Goal: Information Seeking & Learning: Learn about a topic

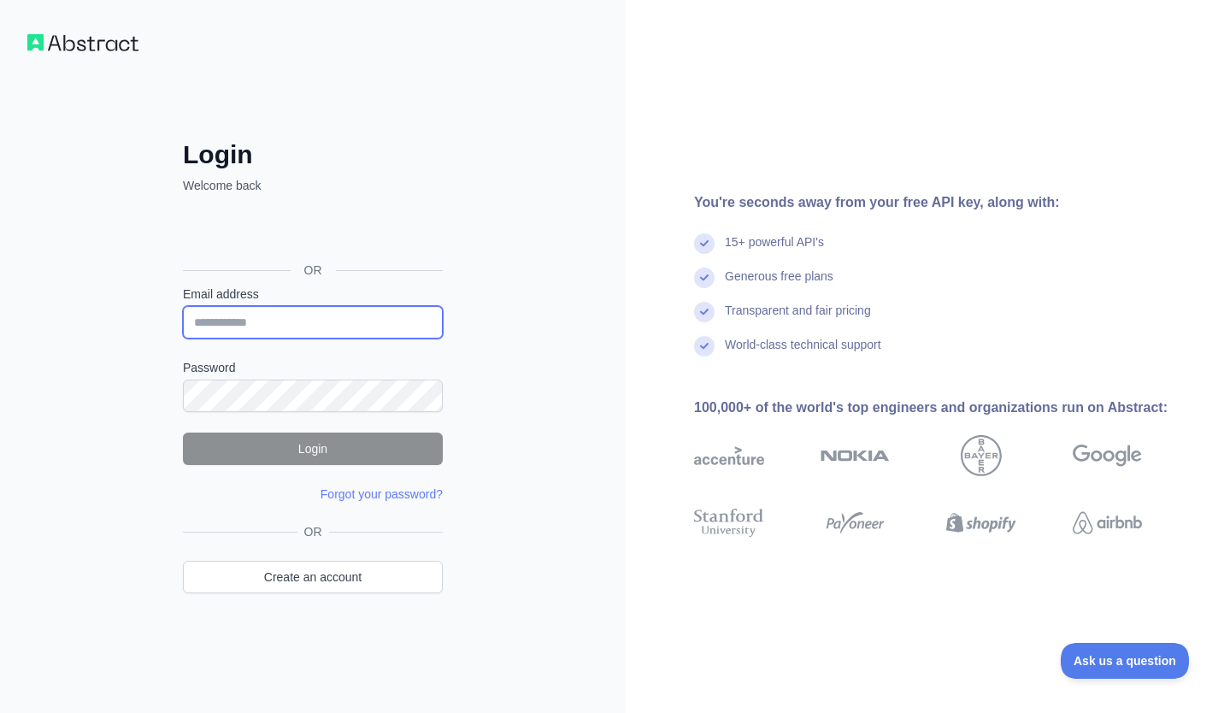
click at [247, 317] on input "Email address" at bounding box center [313, 322] width 260 height 32
type input "**********"
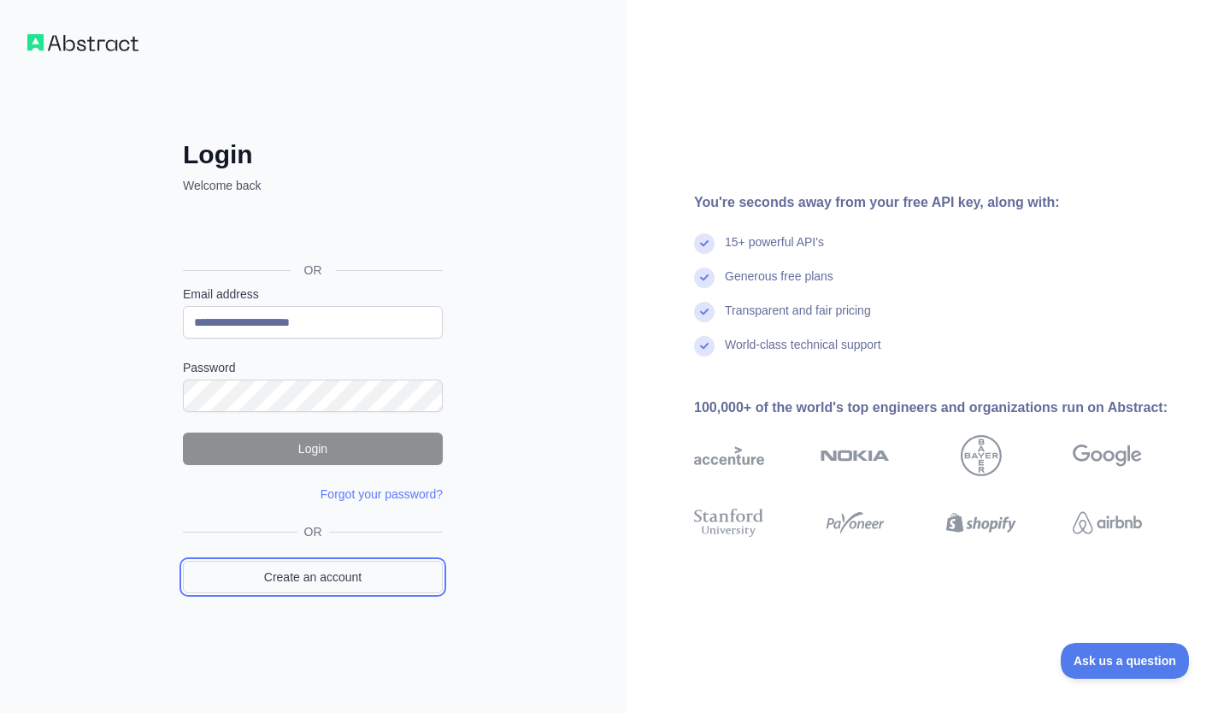
click at [314, 579] on link "Create an account" at bounding box center [313, 576] width 260 height 32
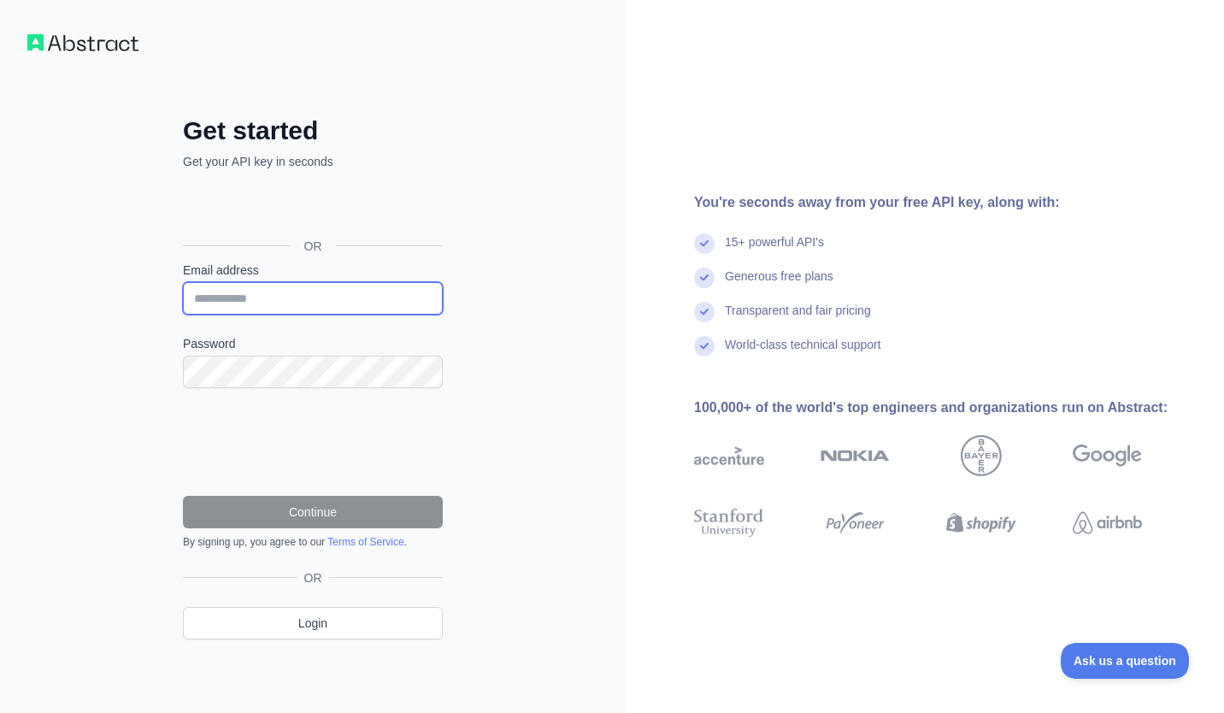
click at [260, 302] on input "Email address" at bounding box center [313, 298] width 260 height 32
type input "**********"
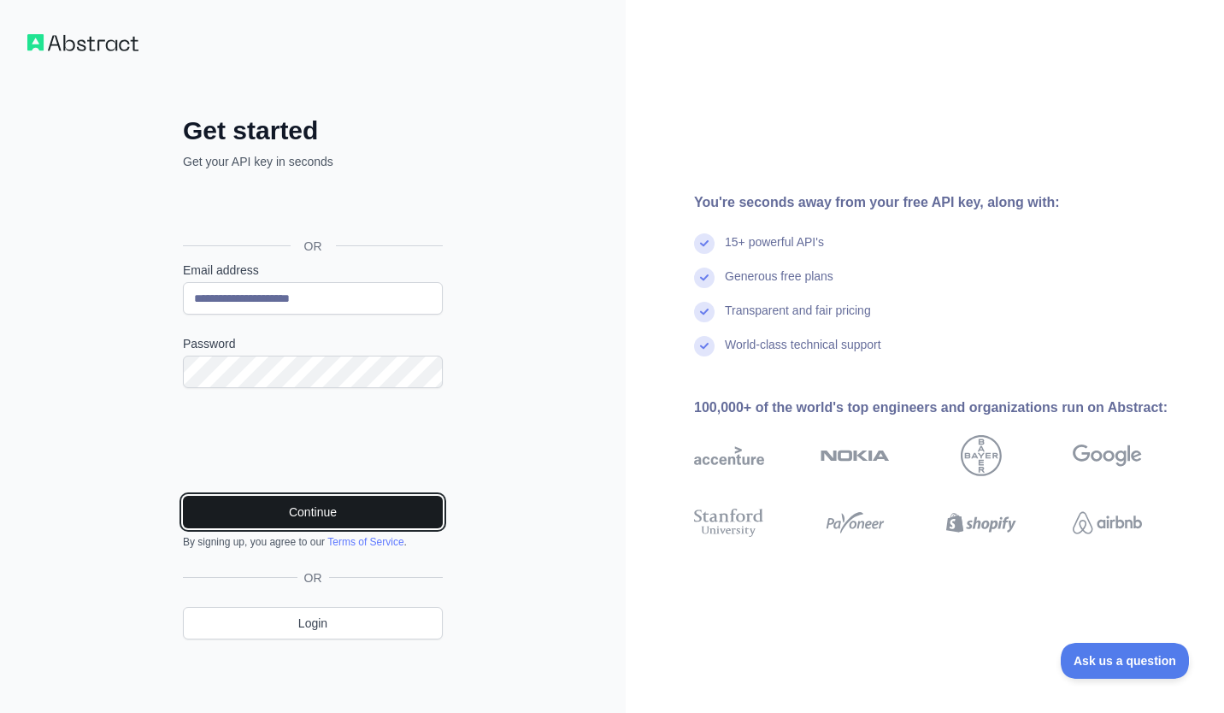
click at [309, 509] on button "Continue" at bounding box center [313, 512] width 260 height 32
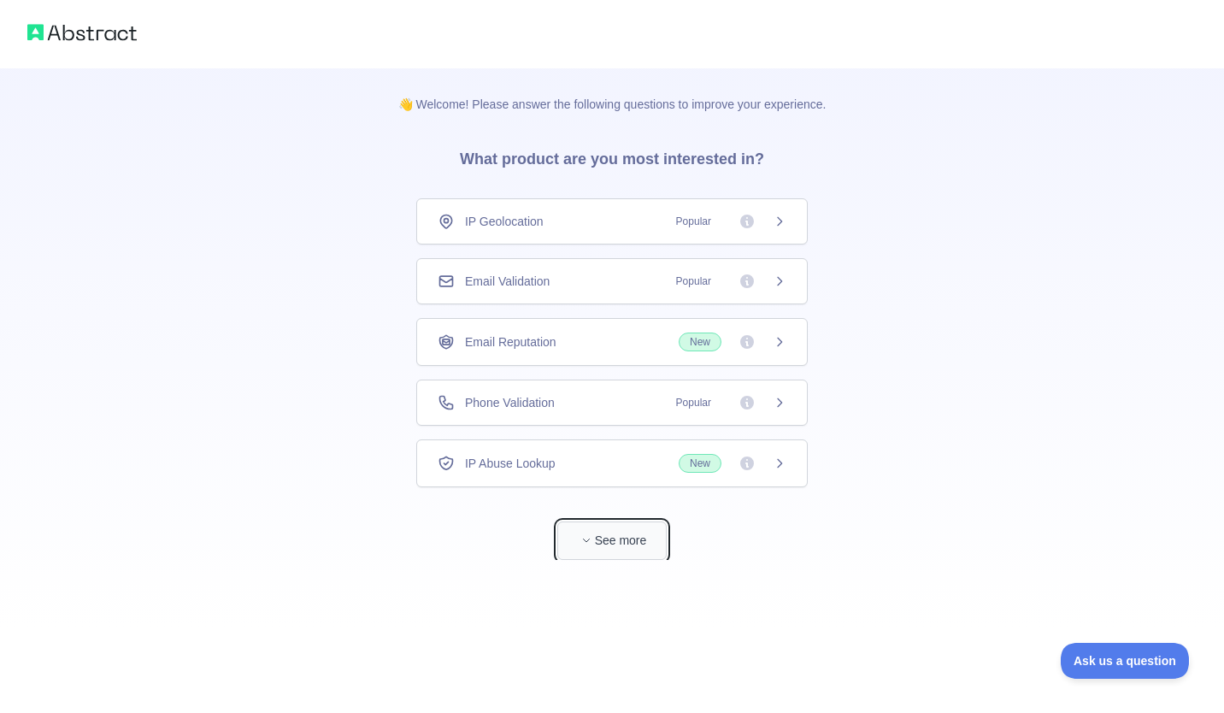
click at [625, 525] on button "See more" at bounding box center [611, 540] width 109 height 38
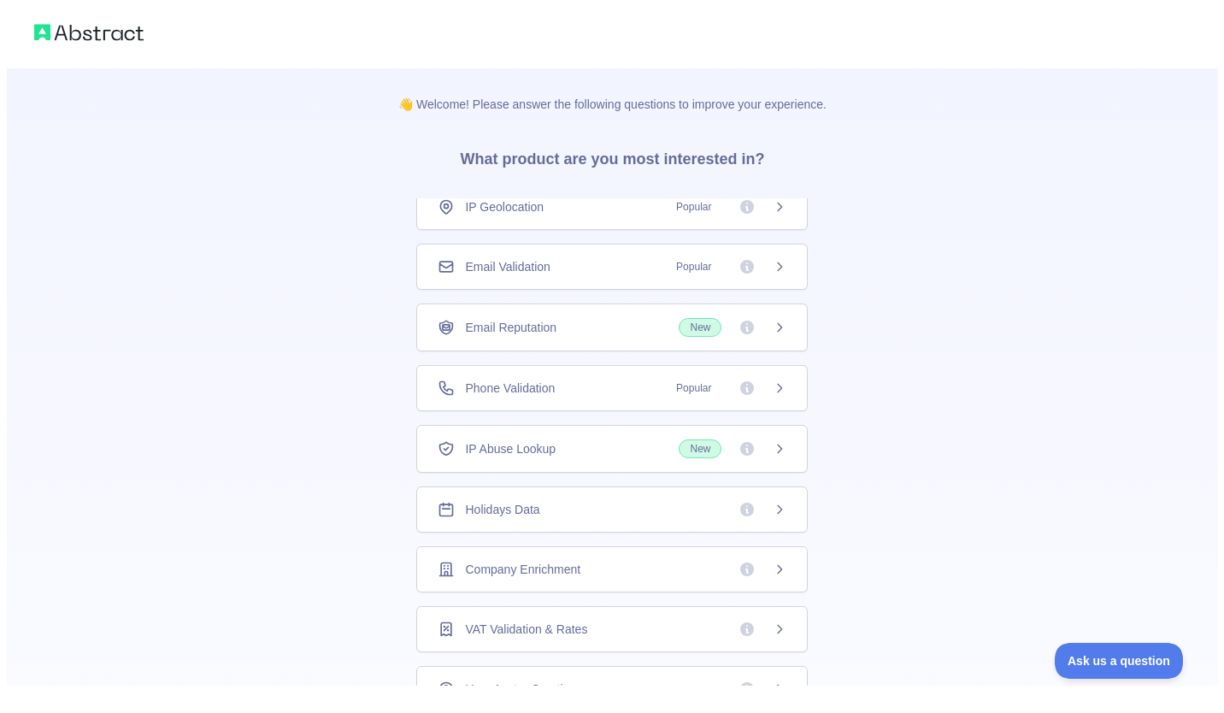
scroll to position [67, 0]
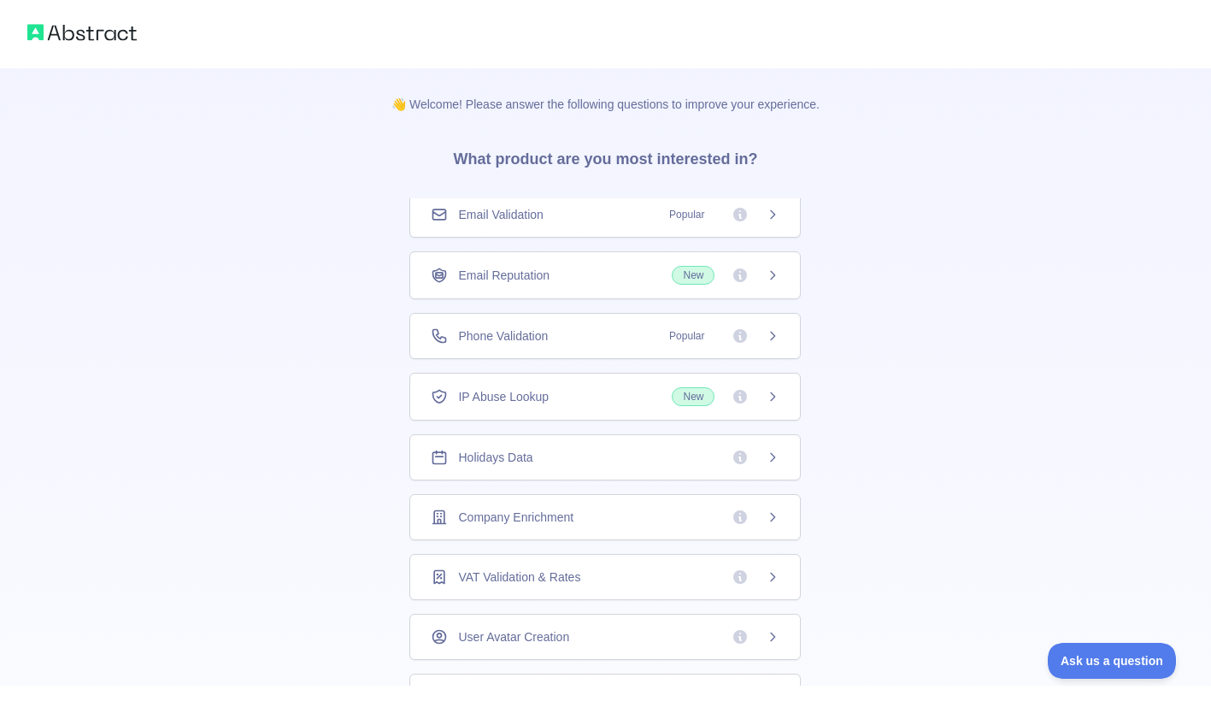
click at [560, 462] on div "Holidays Data" at bounding box center [605, 457] width 349 height 17
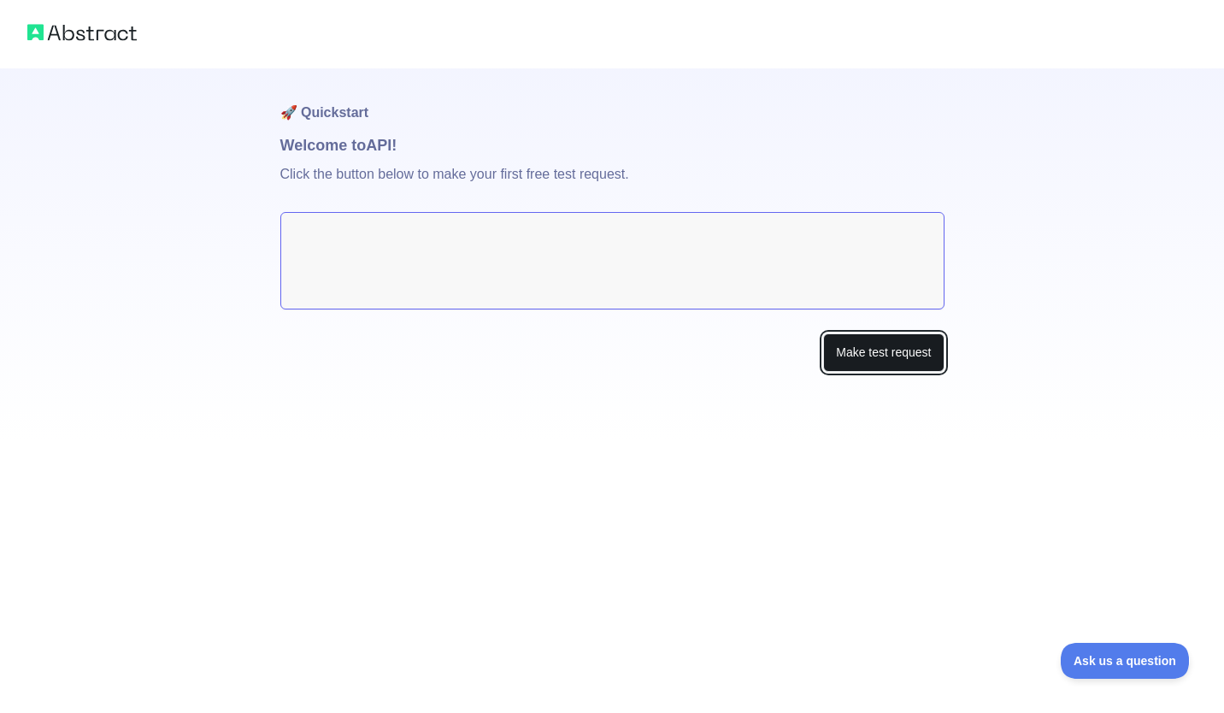
click at [875, 351] on button "Make test request" at bounding box center [883, 352] width 120 height 38
click at [885, 352] on button "Make test request" at bounding box center [883, 352] width 120 height 38
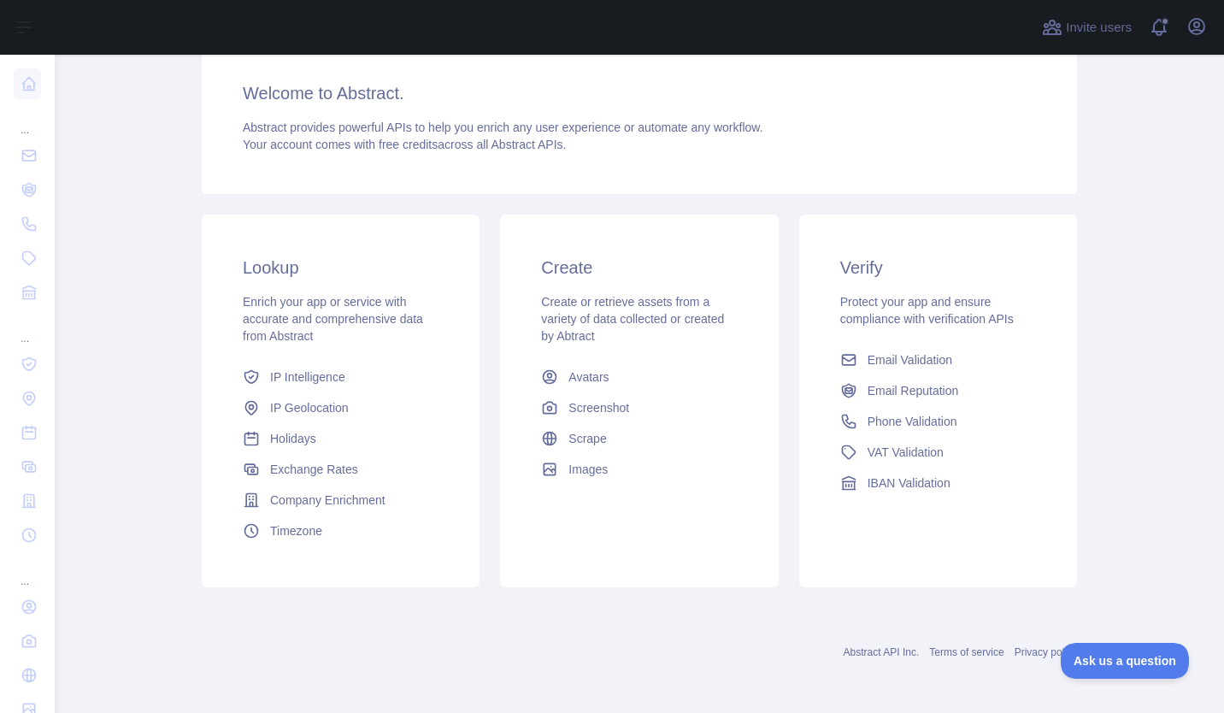
scroll to position [138, 0]
click at [289, 432] on span "Holidays" at bounding box center [293, 437] width 46 height 17
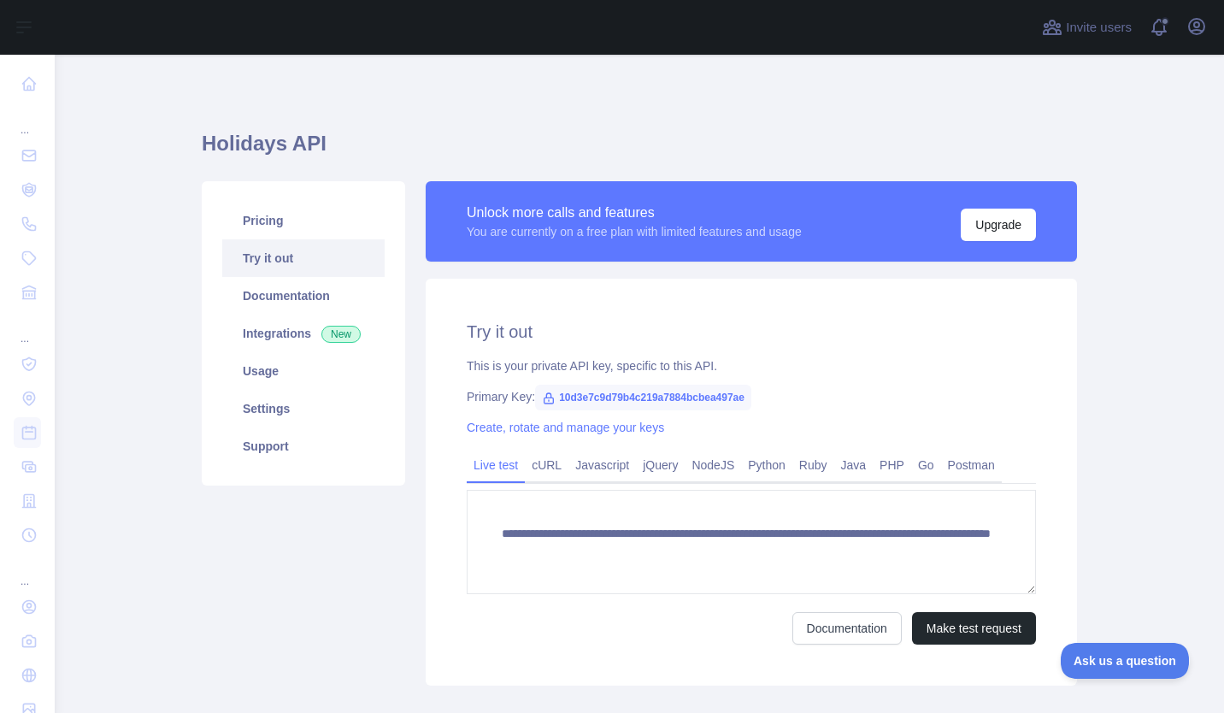
scroll to position [99, 0]
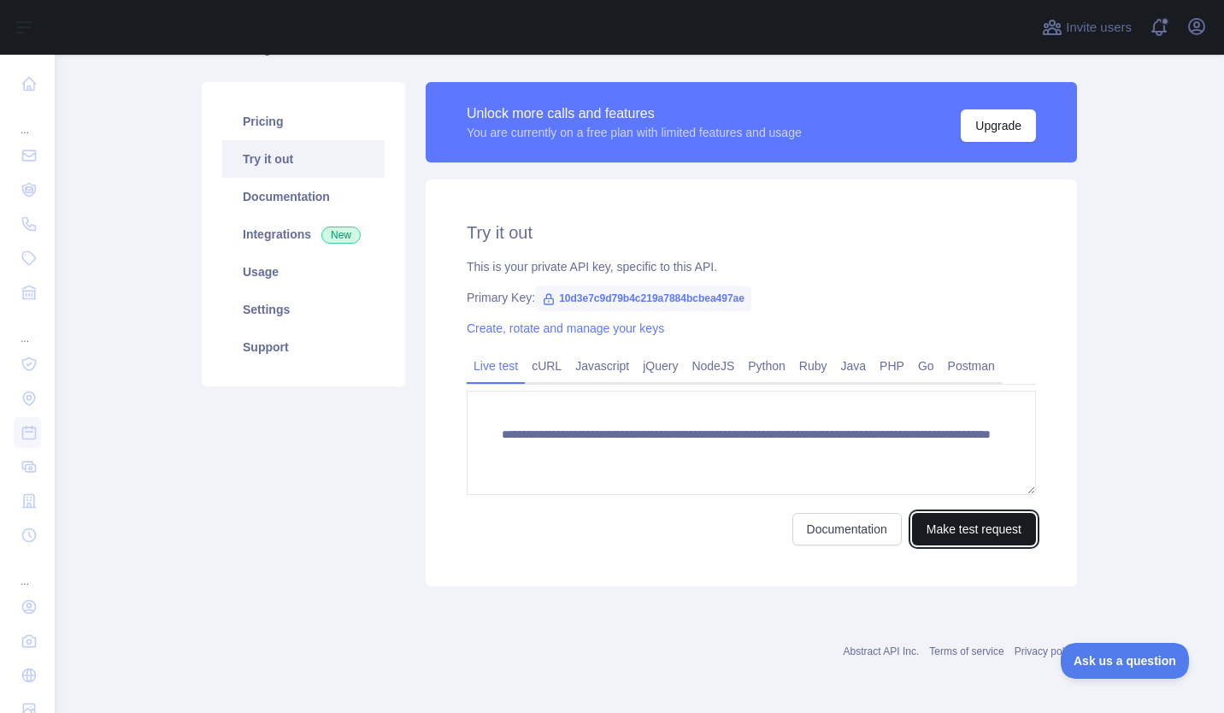
click at [954, 525] on button "Make test request" at bounding box center [974, 529] width 124 height 32
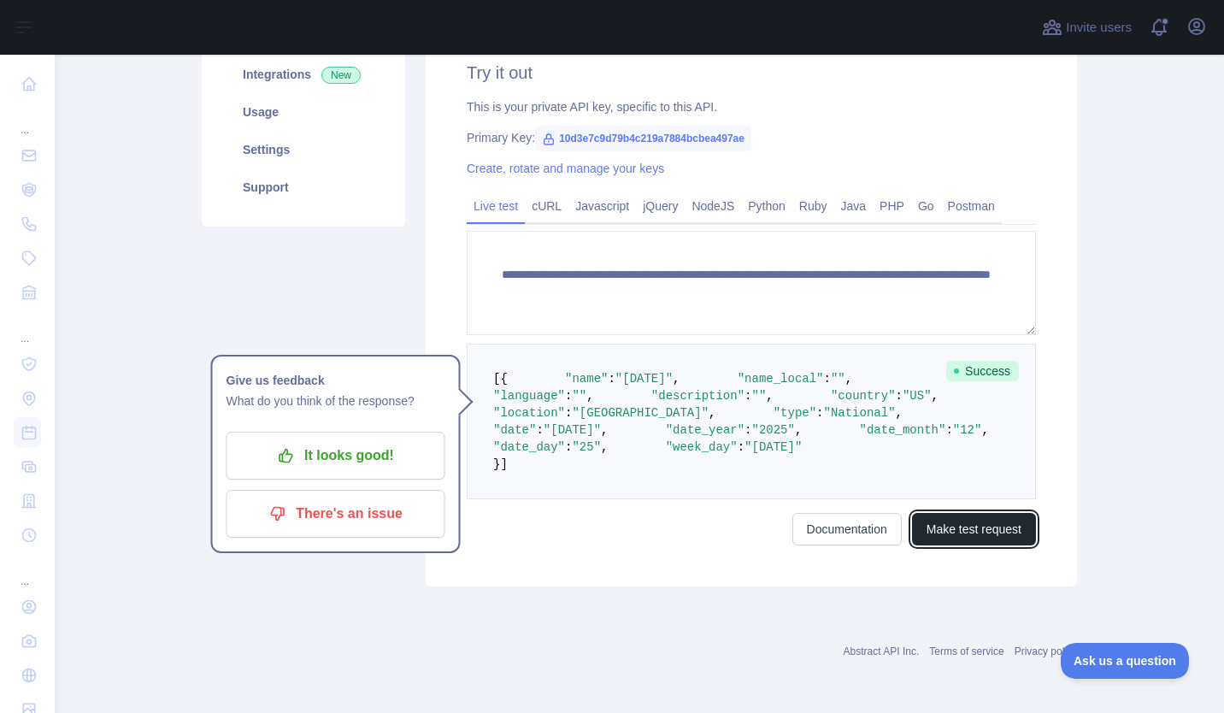
scroll to position [351, 0]
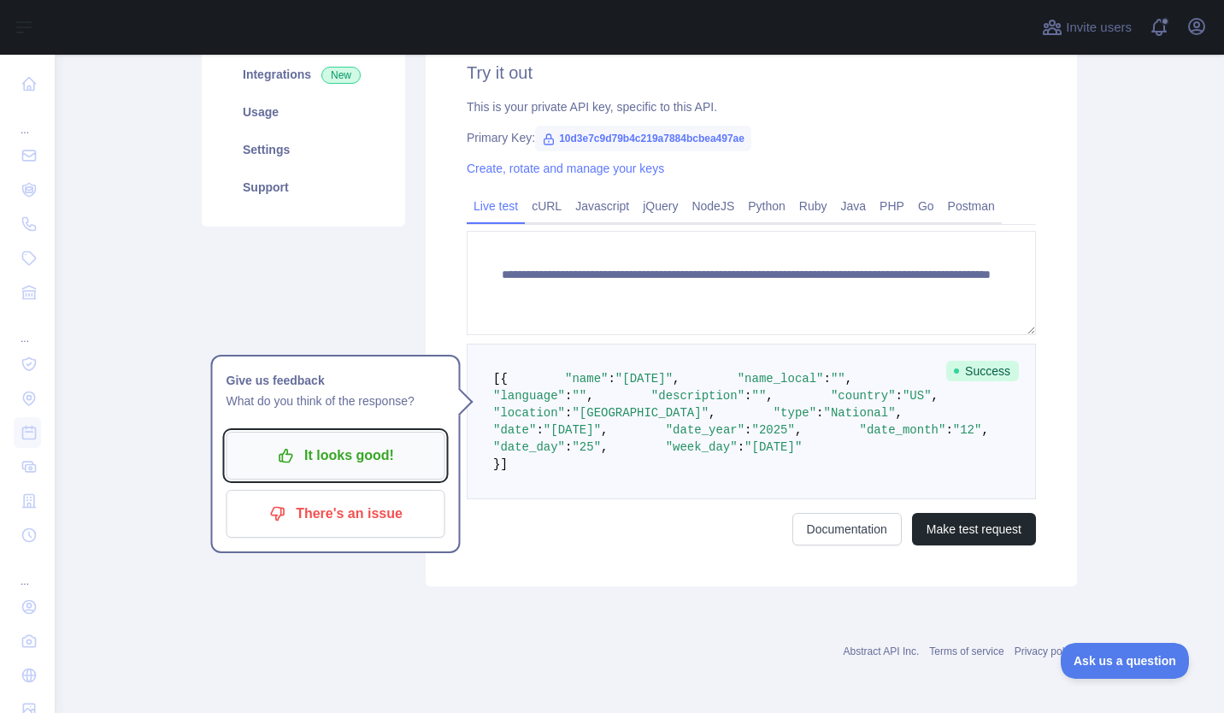
click at [390, 441] on p "It looks good!" at bounding box center [335, 455] width 193 height 29
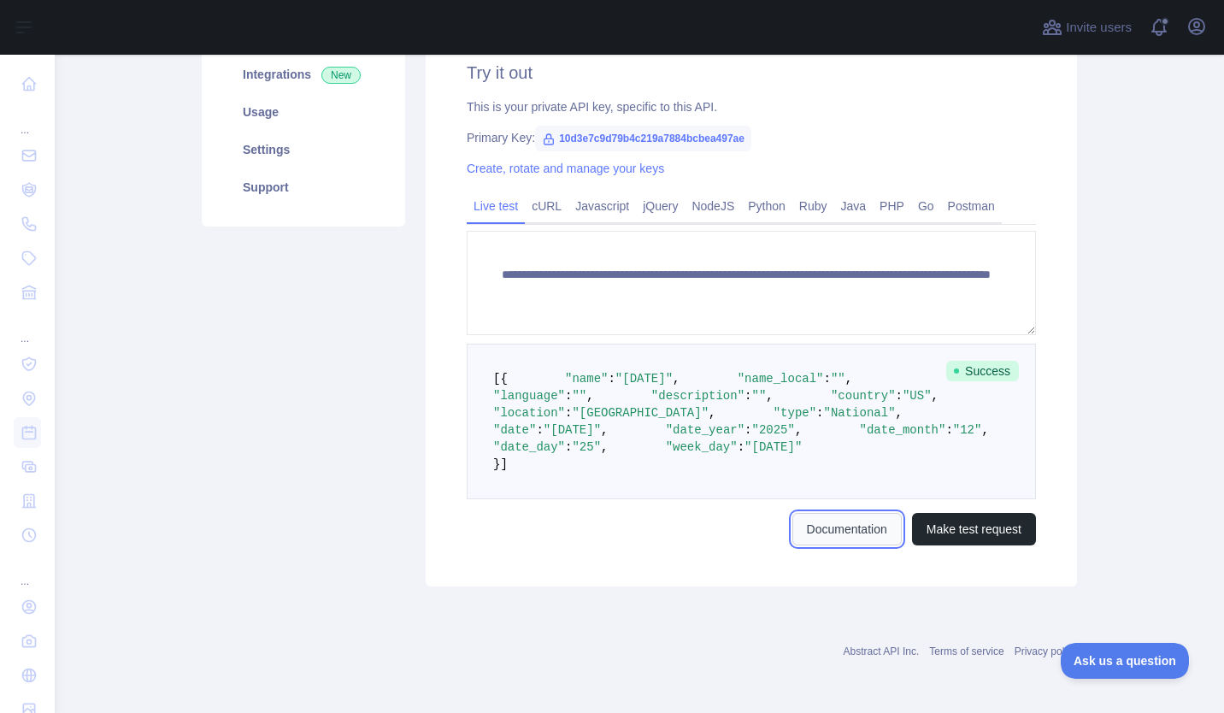
click at [850, 545] on link "Documentation" at bounding box center [846, 529] width 109 height 32
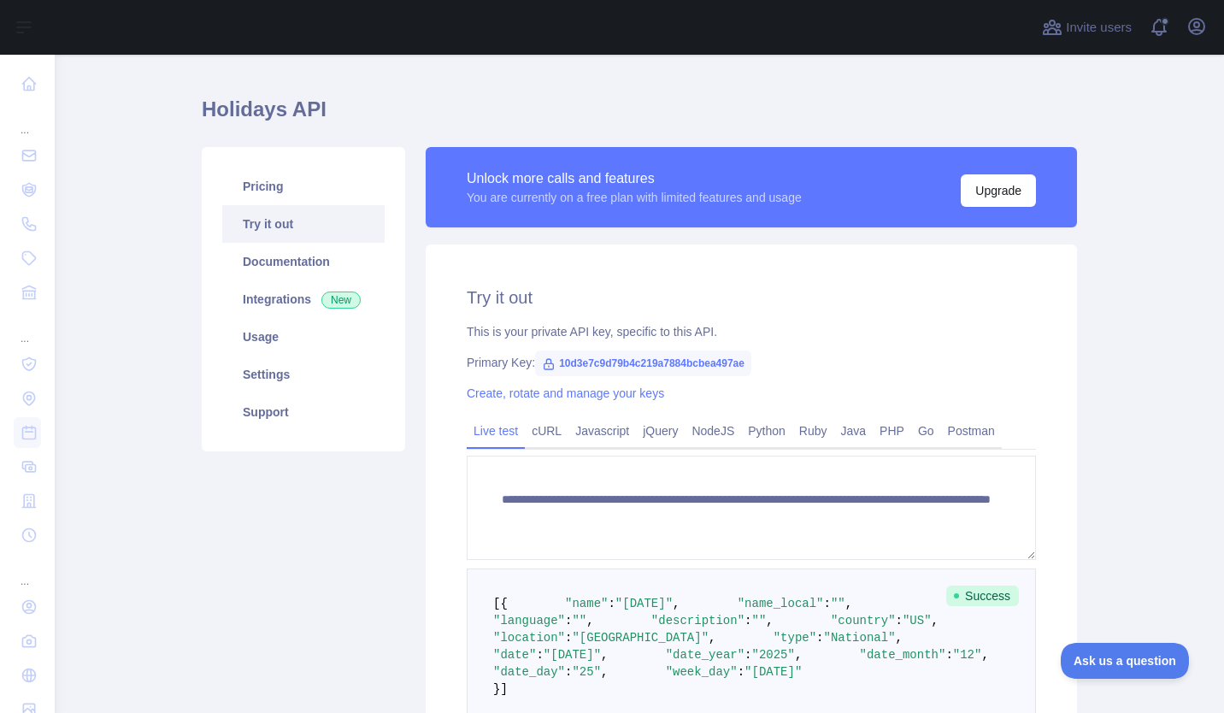
scroll to position [33, 0]
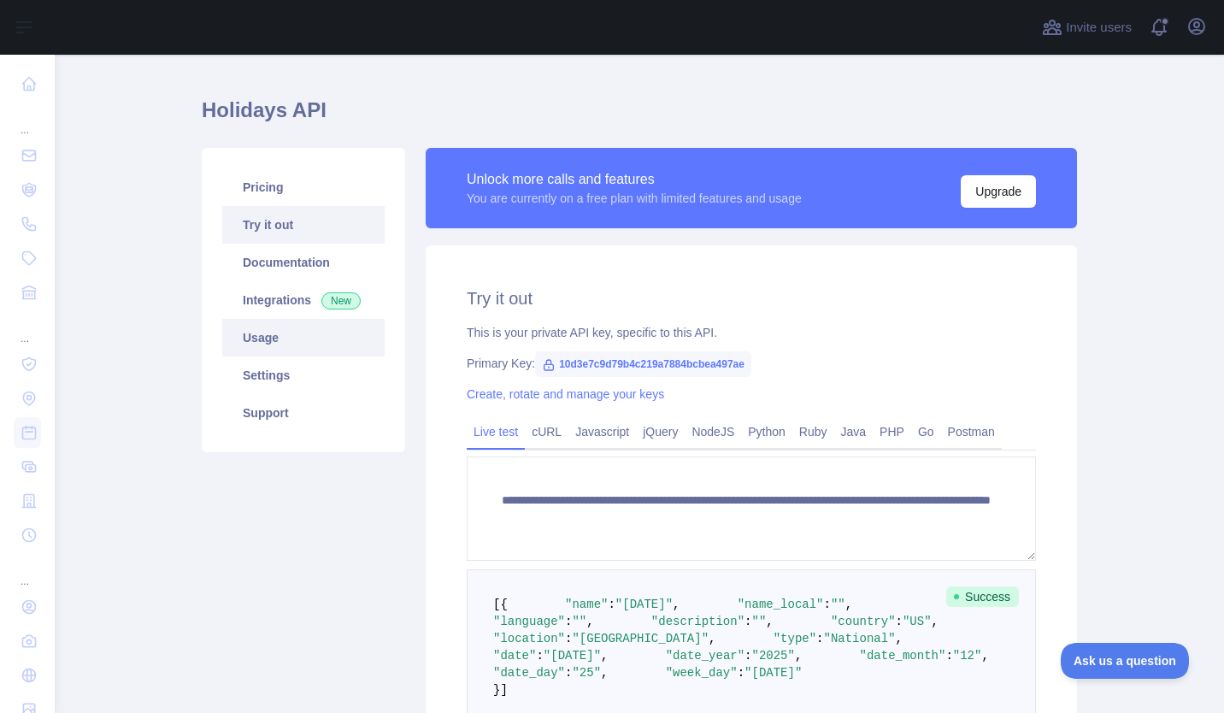
click at [266, 333] on link "Usage" at bounding box center [303, 338] width 162 height 38
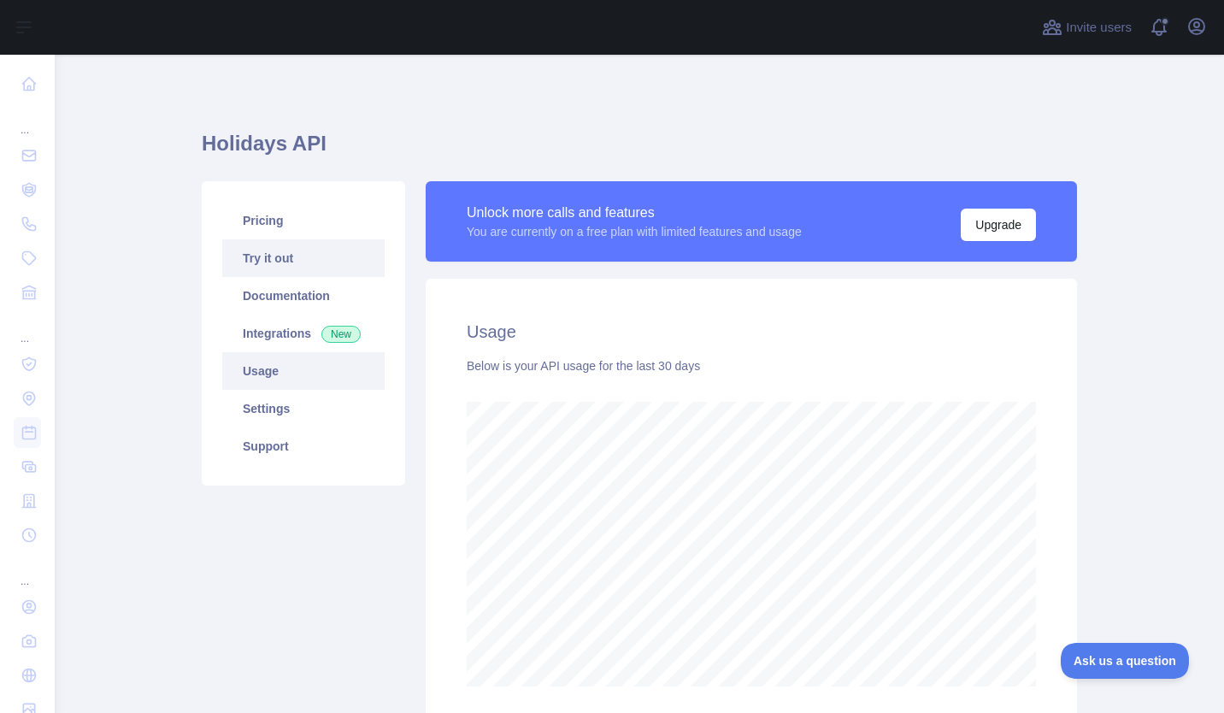
click at [290, 257] on link "Try it out" at bounding box center [303, 258] width 162 height 38
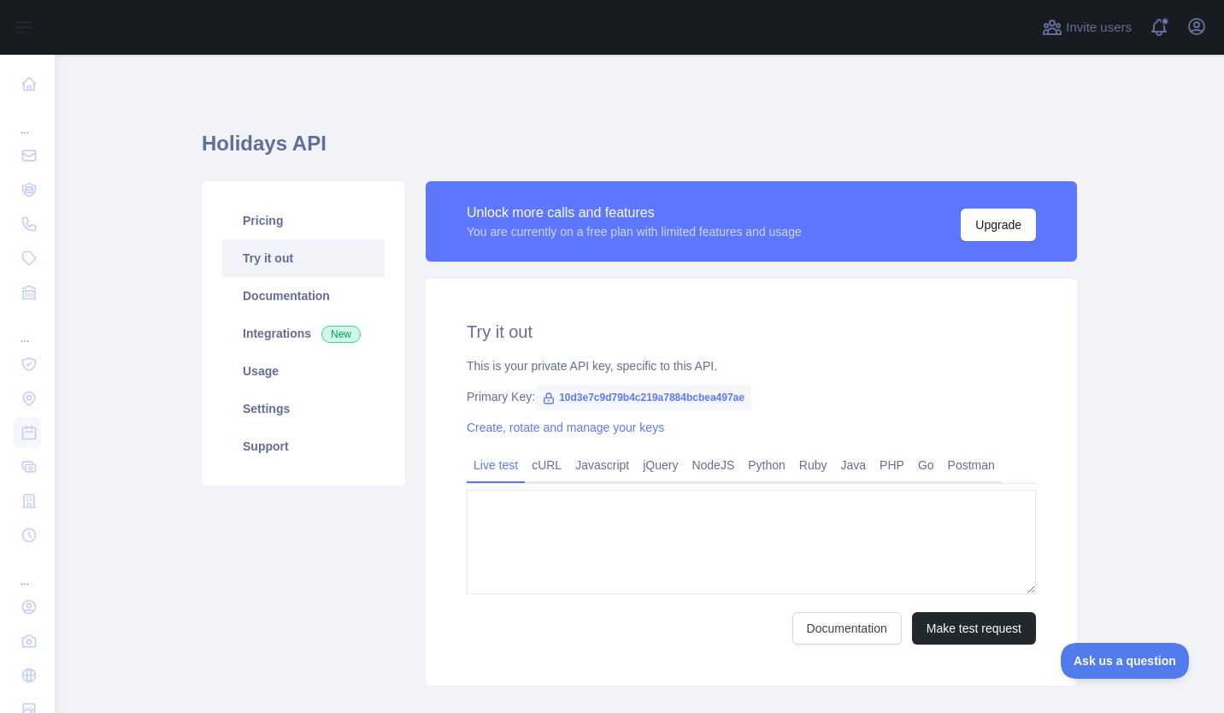
type textarea "**********"
click at [544, 398] on icon at bounding box center [548, 398] width 9 height 10
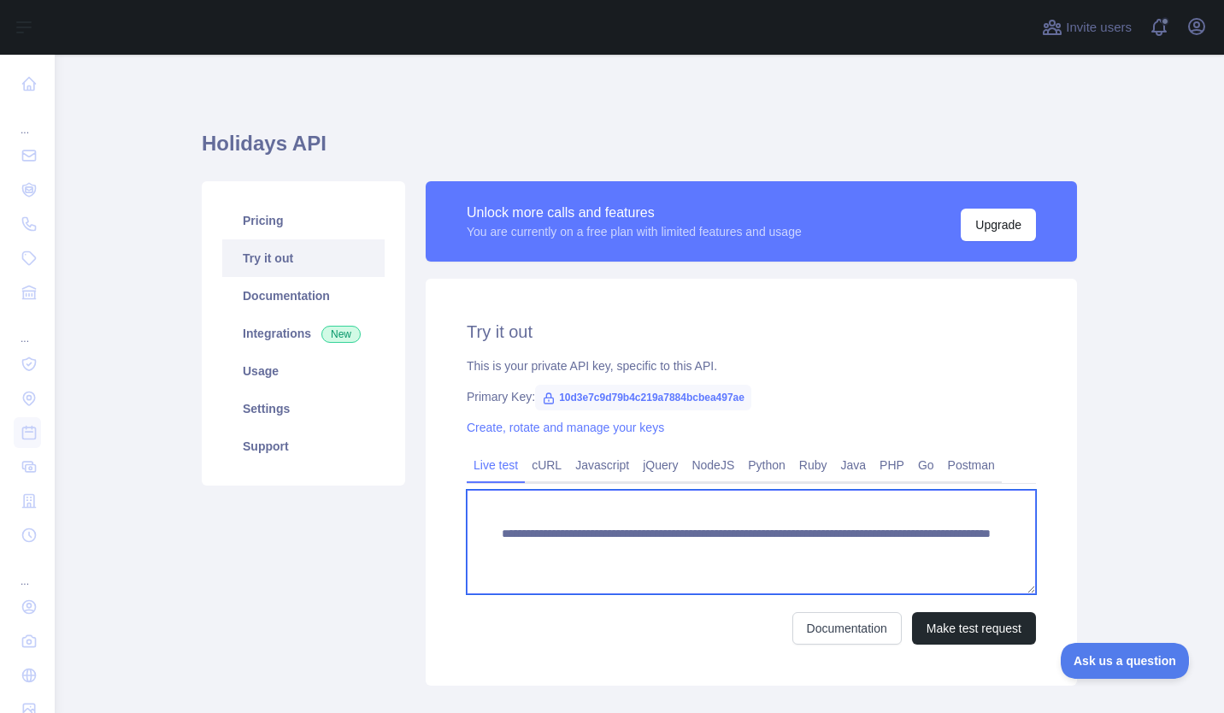
drag, startPoint x: 492, startPoint y: 518, endPoint x: 560, endPoint y: 549, distance: 74.2
click at [560, 549] on textarea "**********" at bounding box center [751, 542] width 569 height 104
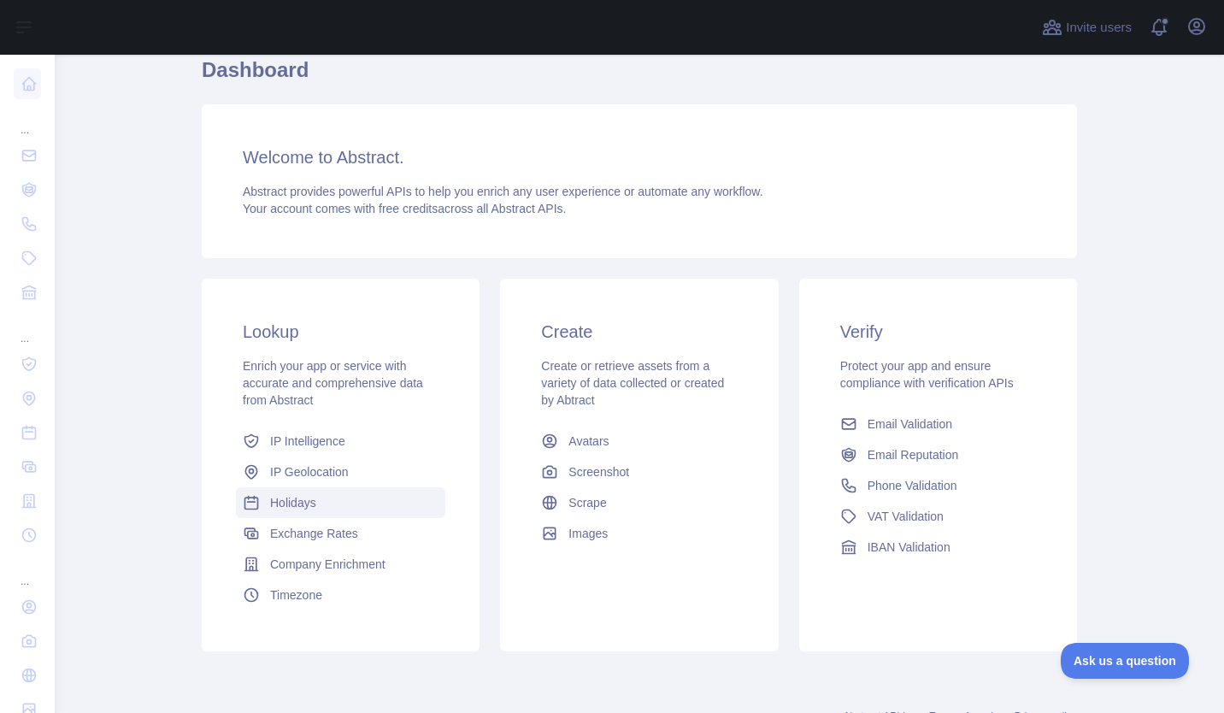
scroll to position [138, 0]
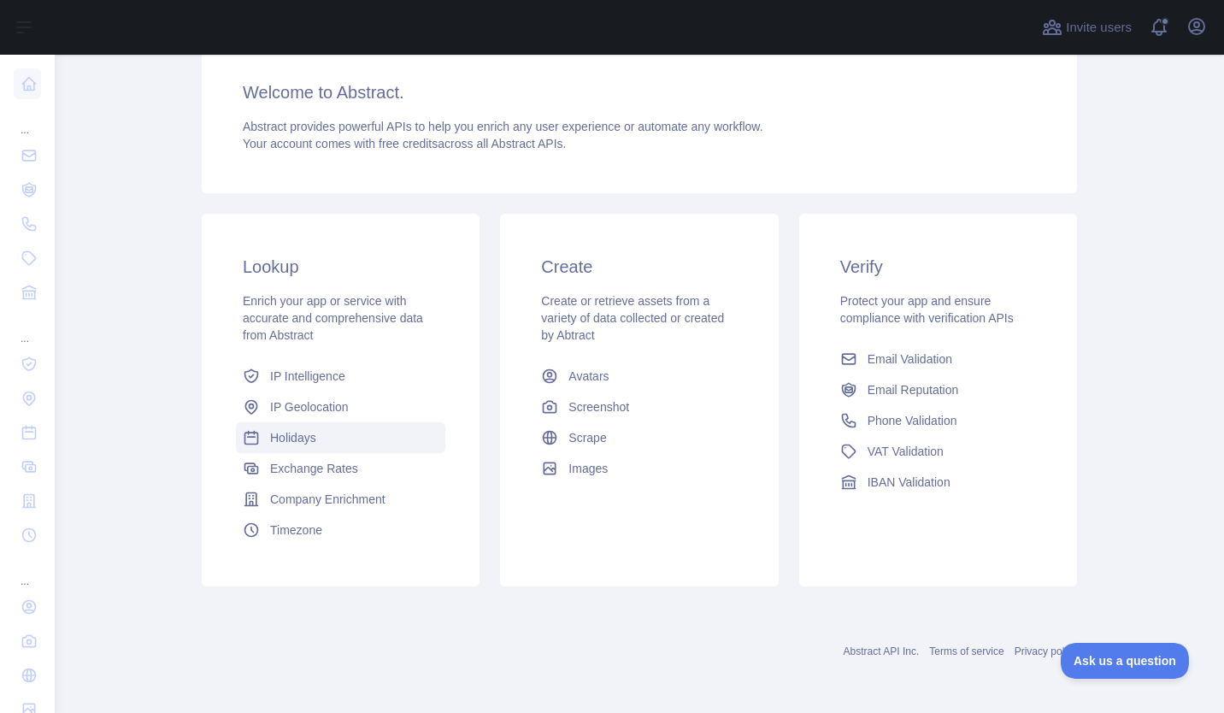
click at [282, 437] on span "Holidays" at bounding box center [293, 437] width 46 height 17
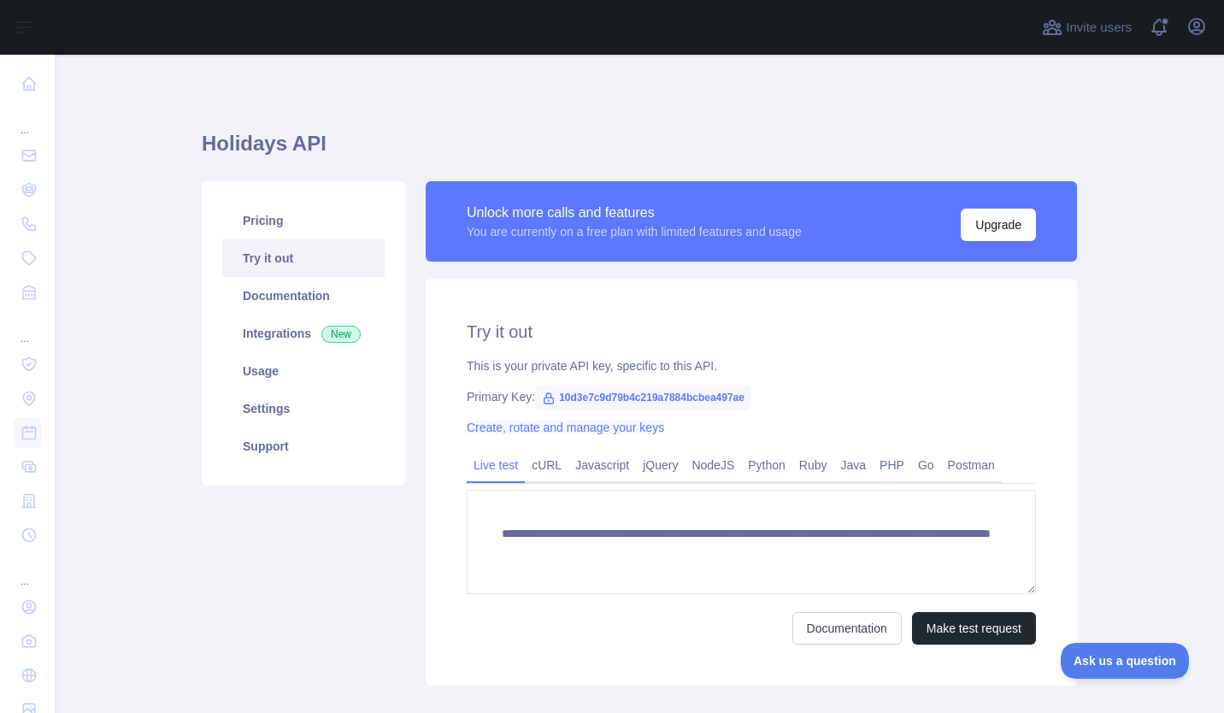
click at [551, 429] on link "Create, rotate and manage your keys" at bounding box center [565, 427] width 197 height 14
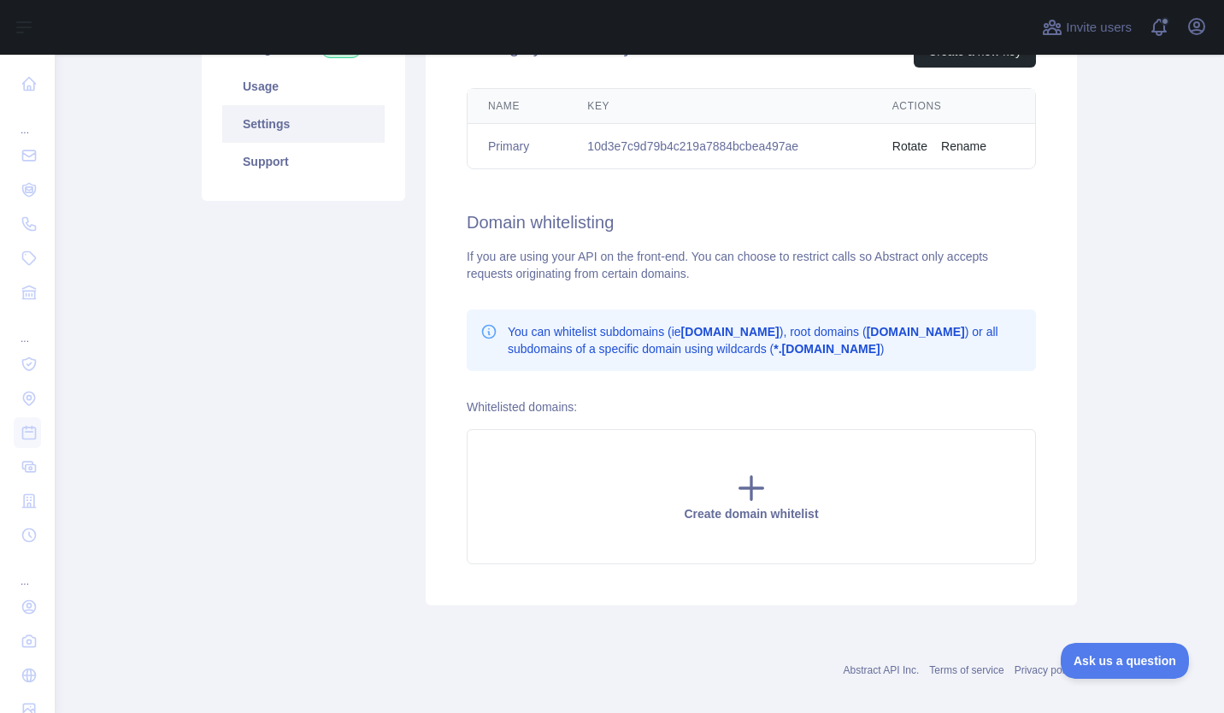
scroll to position [285, 0]
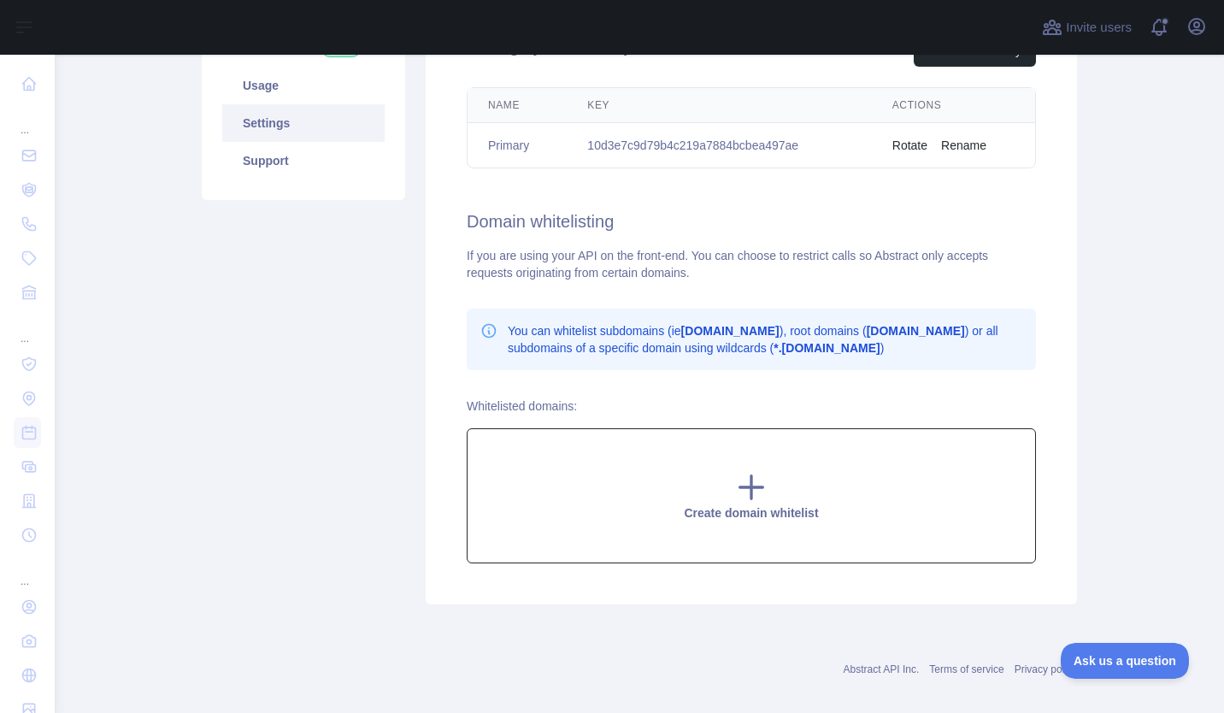
click at [642, 464] on div "Create domain whitelist" at bounding box center [751, 495] width 569 height 135
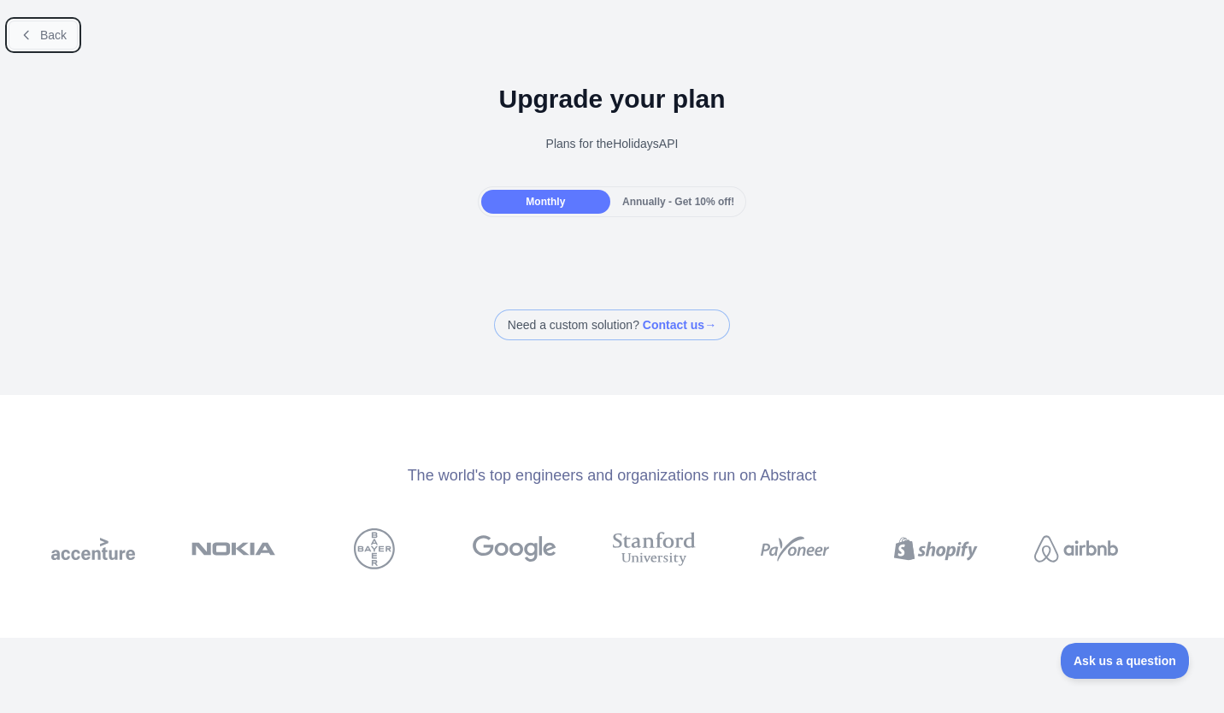
click at [33, 36] on button "Back" at bounding box center [43, 35] width 69 height 29
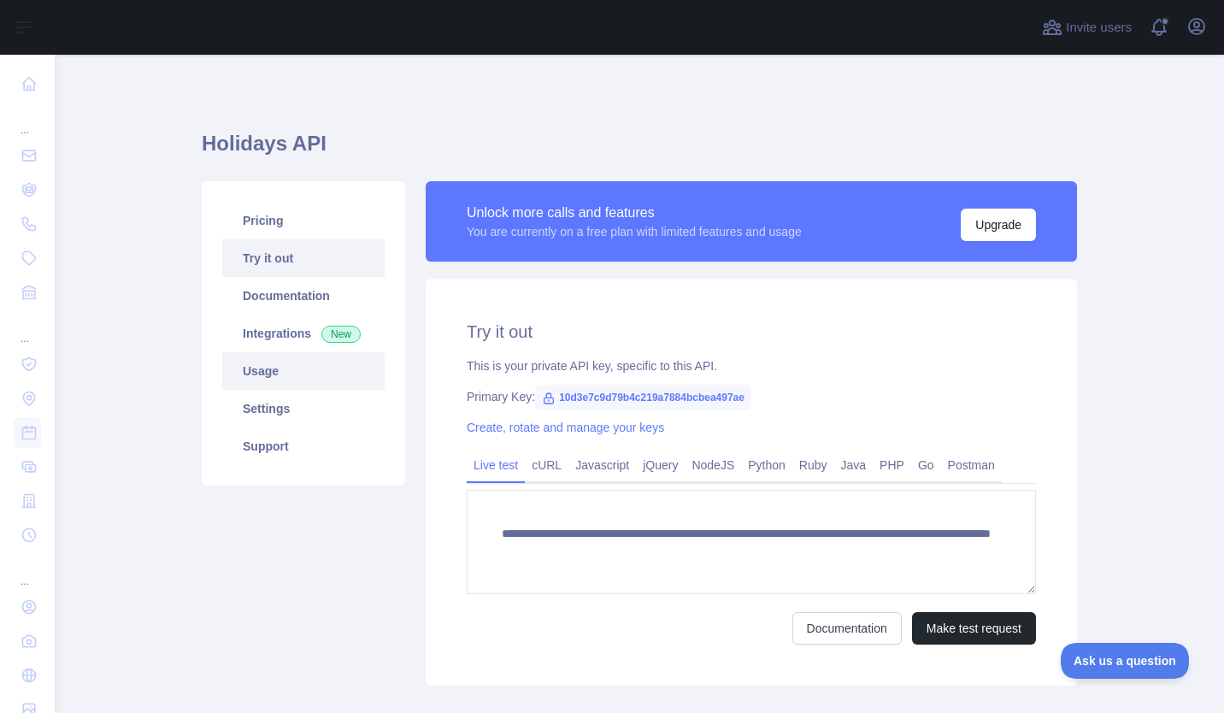
click at [244, 372] on link "Usage" at bounding box center [303, 371] width 162 height 38
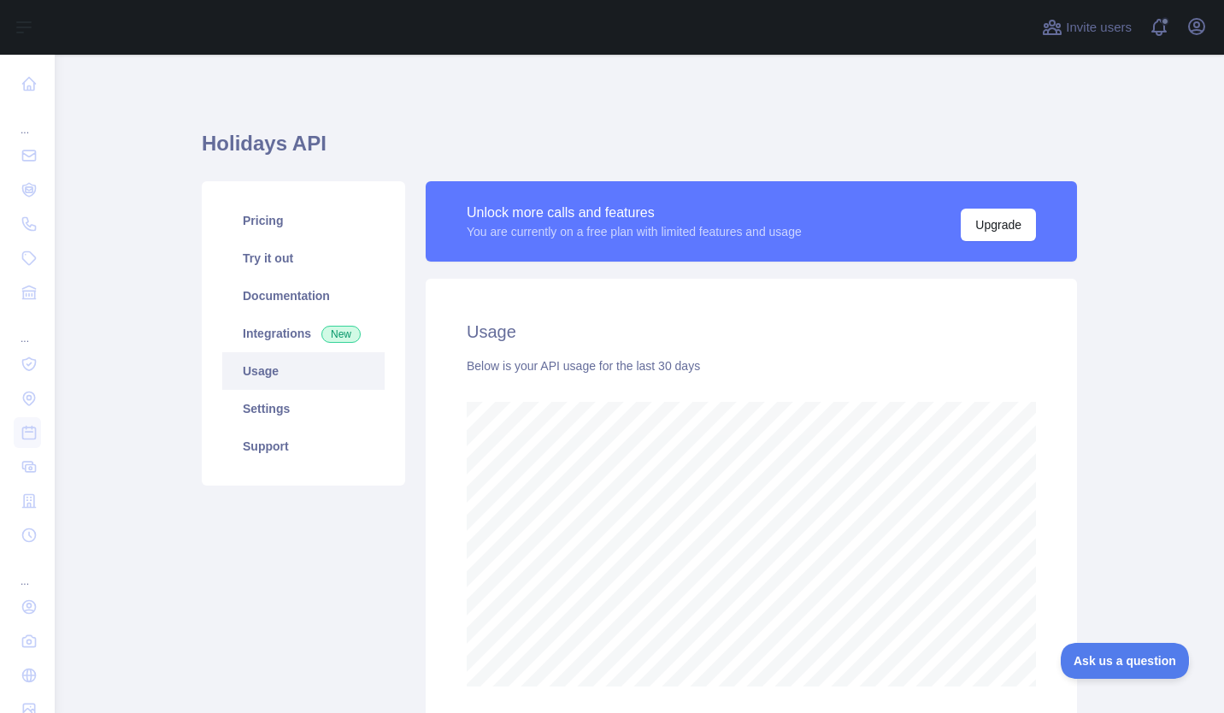
scroll to position [658, 1156]
click at [257, 328] on link "Integrations New" at bounding box center [303, 333] width 162 height 38
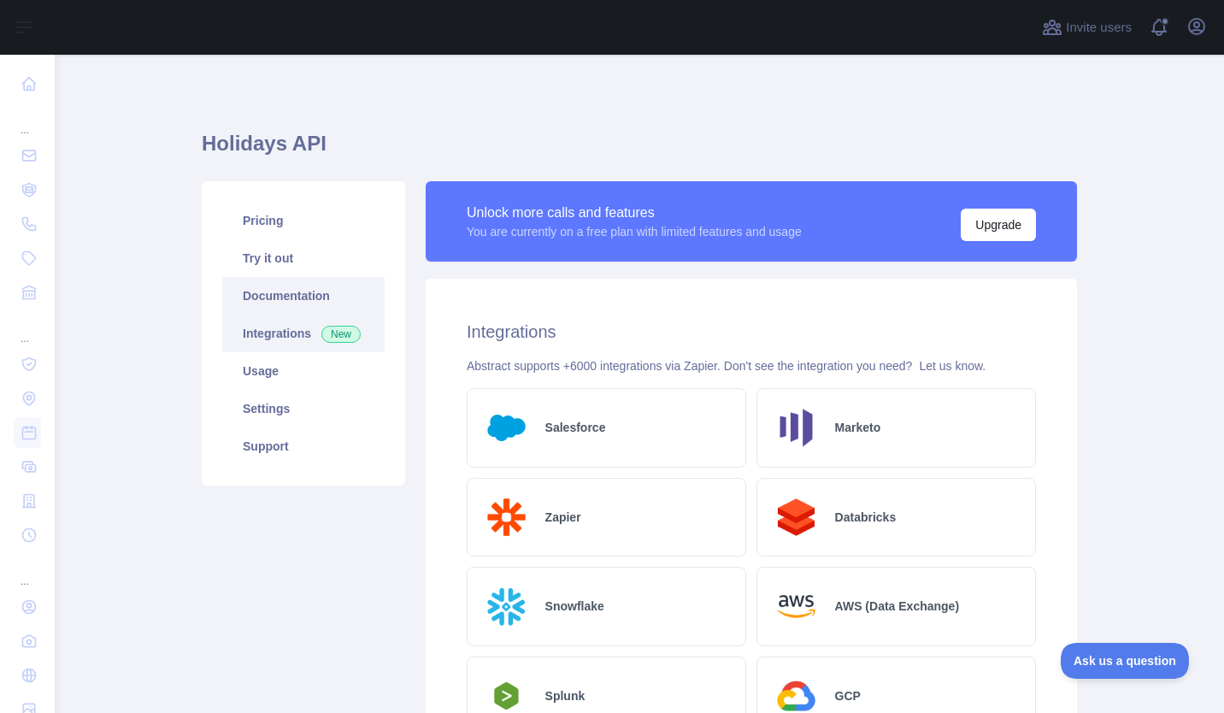
click at [326, 306] on link "Documentation" at bounding box center [303, 296] width 162 height 38
